Goal: Task Accomplishment & Management: Manage account settings

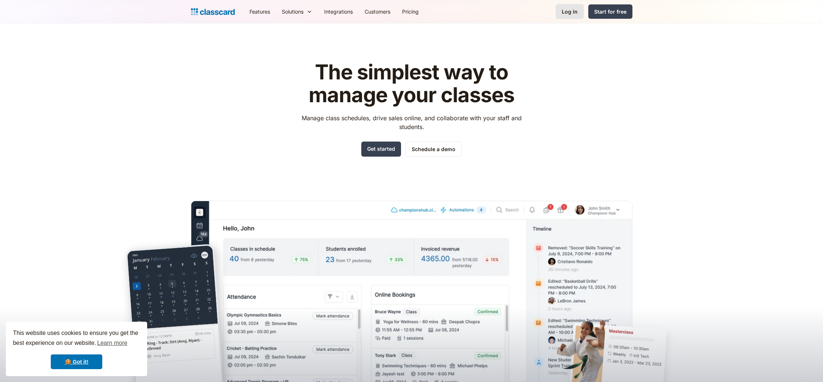
click at [577, 13] on div "Log in" at bounding box center [570, 12] width 16 height 8
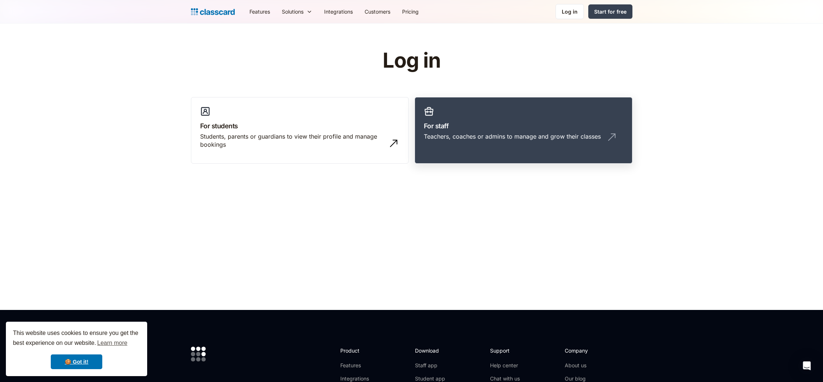
click at [475, 119] on link "For staff Teachers, coaches or admins to manage and grow their classes" at bounding box center [524, 130] width 218 height 67
